Goal: Information Seeking & Learning: Find specific fact

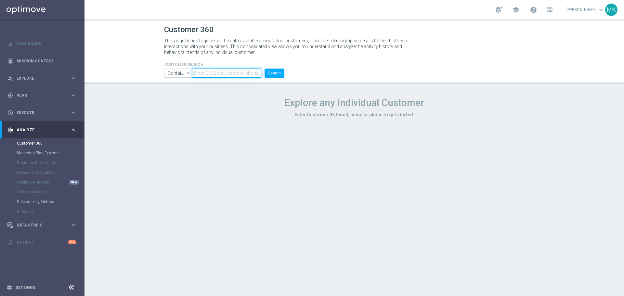
click at [220, 73] on input "text" at bounding box center [226, 73] width 69 height 9
paste input "2422622"
type input "2422622"
click at [281, 71] on button "Search" at bounding box center [275, 73] width 20 height 9
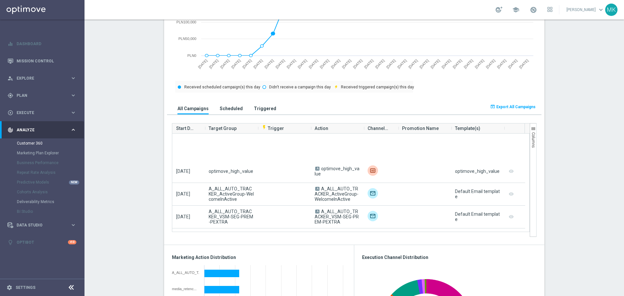
scroll to position [163, 0]
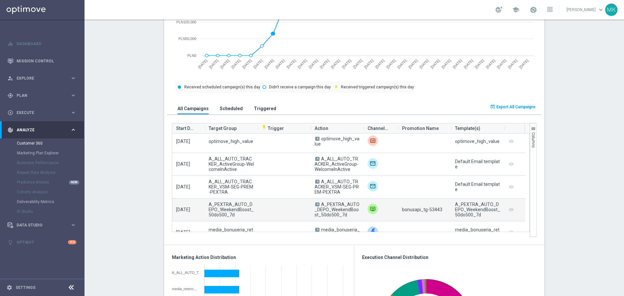
click at [431, 209] on span "bonusapi_tg-53443" at bounding box center [422, 209] width 40 height 5
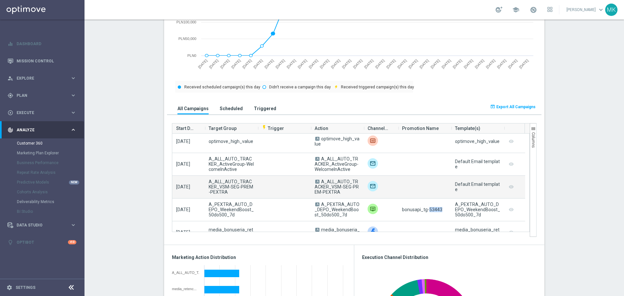
copy span "53443"
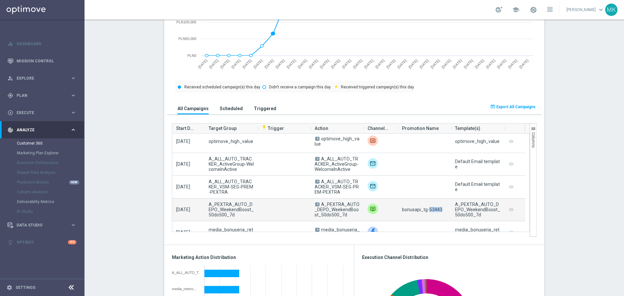
drag, startPoint x: 345, startPoint y: 216, endPoint x: 319, endPoint y: 207, distance: 27.5
click at [319, 207] on span "A A_PEXTRA_AUTO_DEPO_WeekendBoost_50do500_7d" at bounding box center [337, 210] width 45 height 16
copy span "A_PEXTRA_AUTO_DEPO_WeekendBoost_50do500_7d"
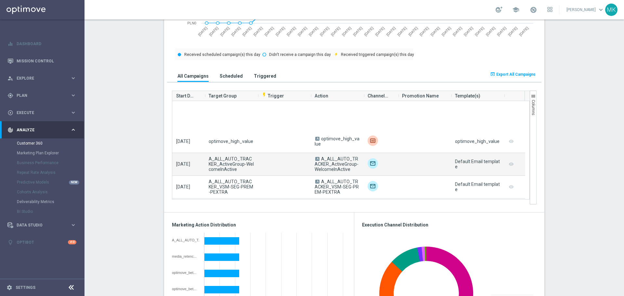
scroll to position [228, 0]
